Goal: Navigation & Orientation: Find specific page/section

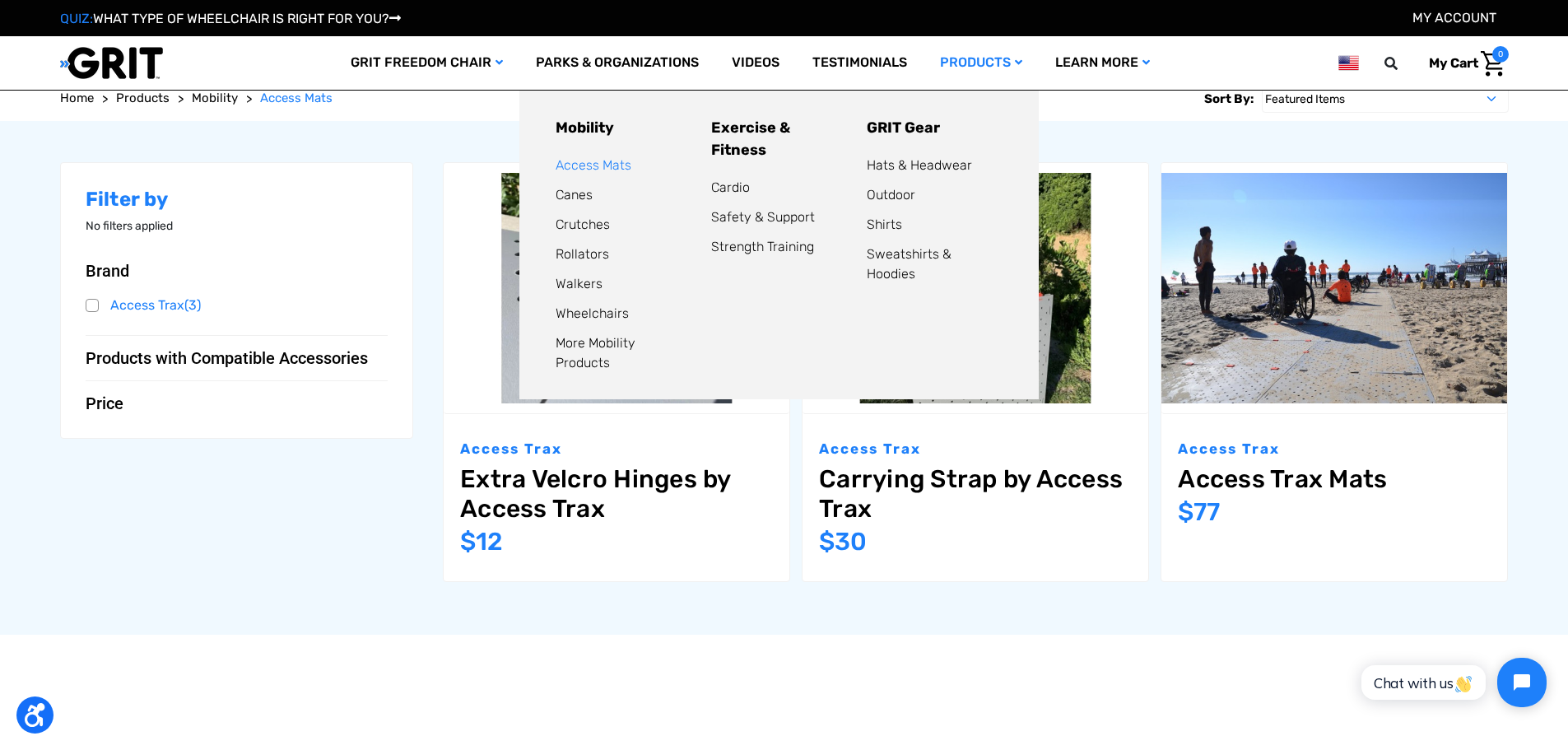
click at [614, 164] on link "Access Mats" at bounding box center [593, 165] width 76 height 16
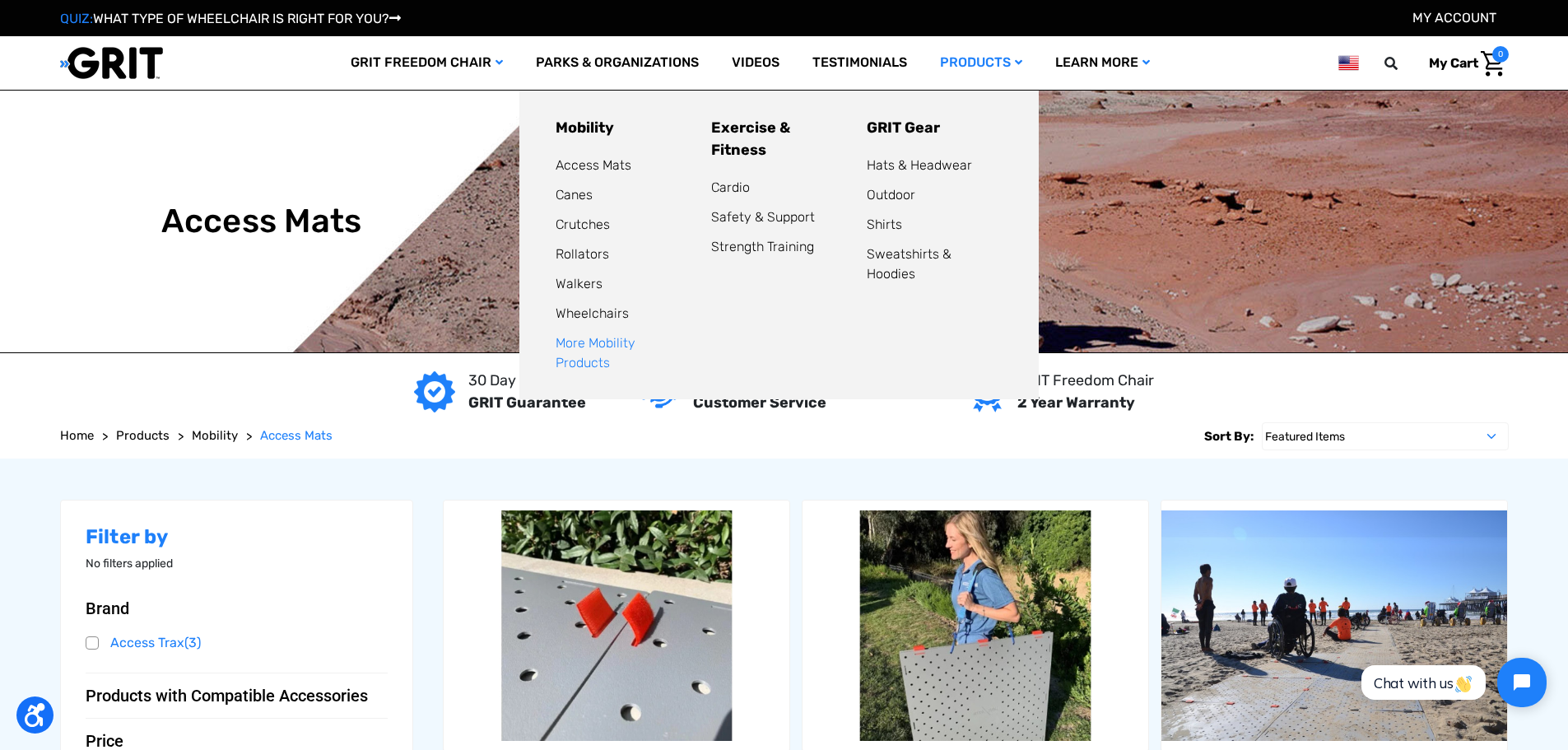
click at [611, 348] on link "More Mobility Products" at bounding box center [595, 352] width 80 height 35
